Goal: Transaction & Acquisition: Book appointment/travel/reservation

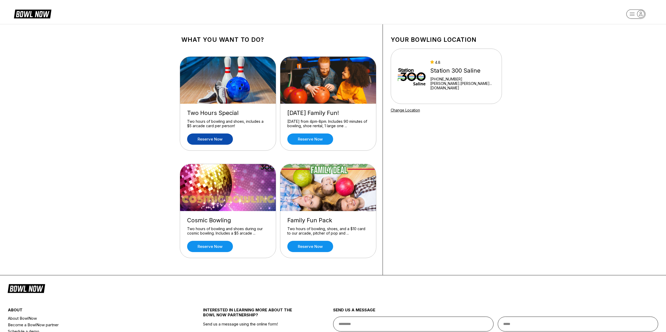
click at [223, 135] on link "Reserve now" at bounding box center [210, 139] width 46 height 11
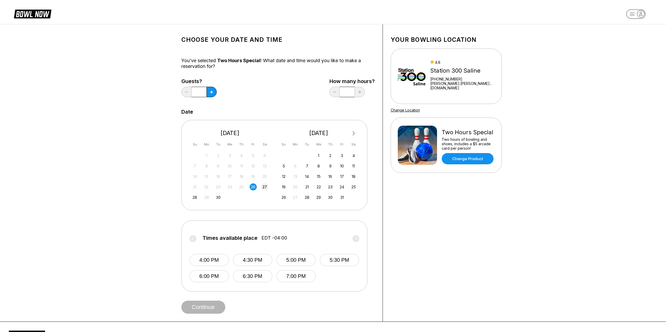
click at [267, 188] on div "27" at bounding box center [264, 187] width 7 height 7
click at [217, 261] on button "12:00 PM" at bounding box center [208, 260] width 39 height 12
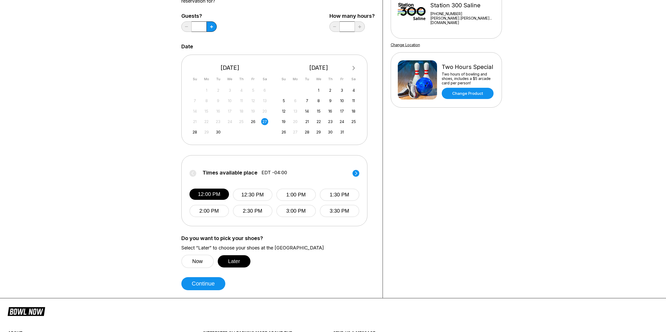
scroll to position [66, 0]
click at [232, 264] on button "Later" at bounding box center [234, 261] width 33 height 12
click at [240, 263] on button "Later" at bounding box center [234, 261] width 33 height 12
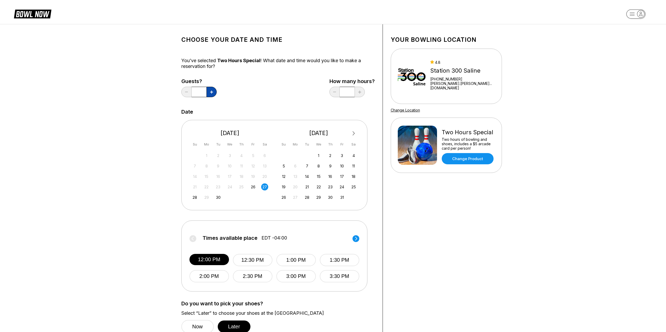
click at [211, 89] on button at bounding box center [211, 92] width 10 height 10
type input "*"
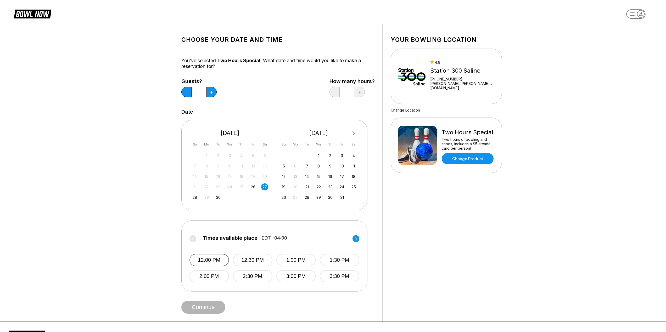
click at [212, 262] on button "12:00 PM" at bounding box center [208, 260] width 39 height 12
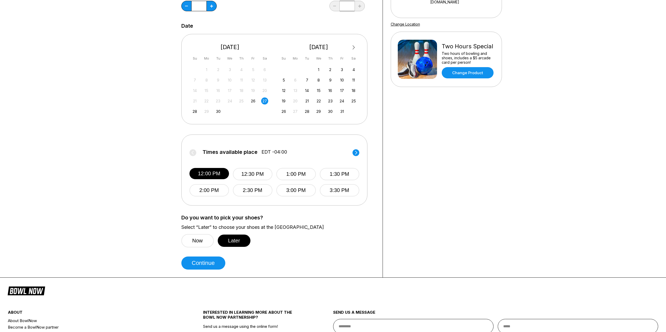
scroll to position [86, 0]
click at [211, 262] on button "Continue" at bounding box center [203, 263] width 44 height 13
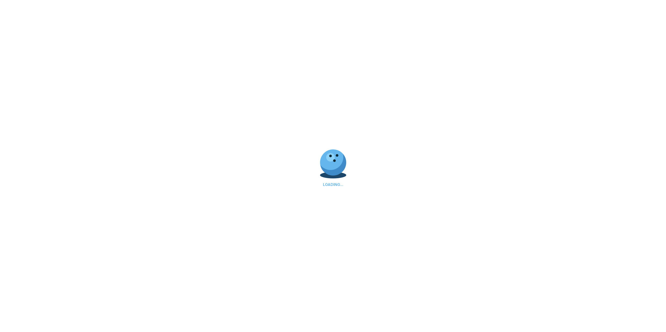
select select "**"
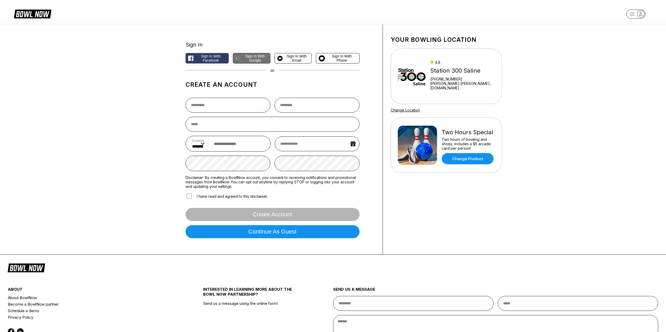
click at [247, 60] on span "Sign in with Google" at bounding box center [255, 58] width 25 height 8
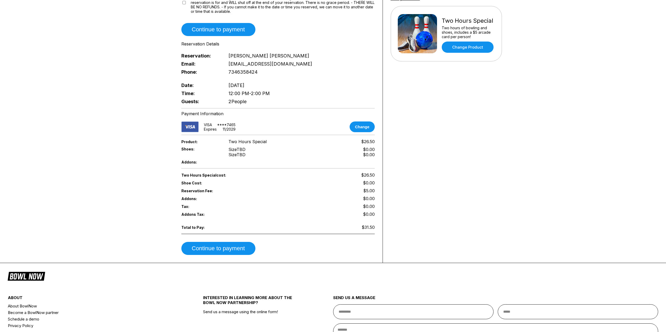
scroll to position [112, 0]
click at [205, 242] on button "Continue to payment" at bounding box center [218, 248] width 74 height 13
